Goal: Use online tool/utility: Utilize a website feature to perform a specific function

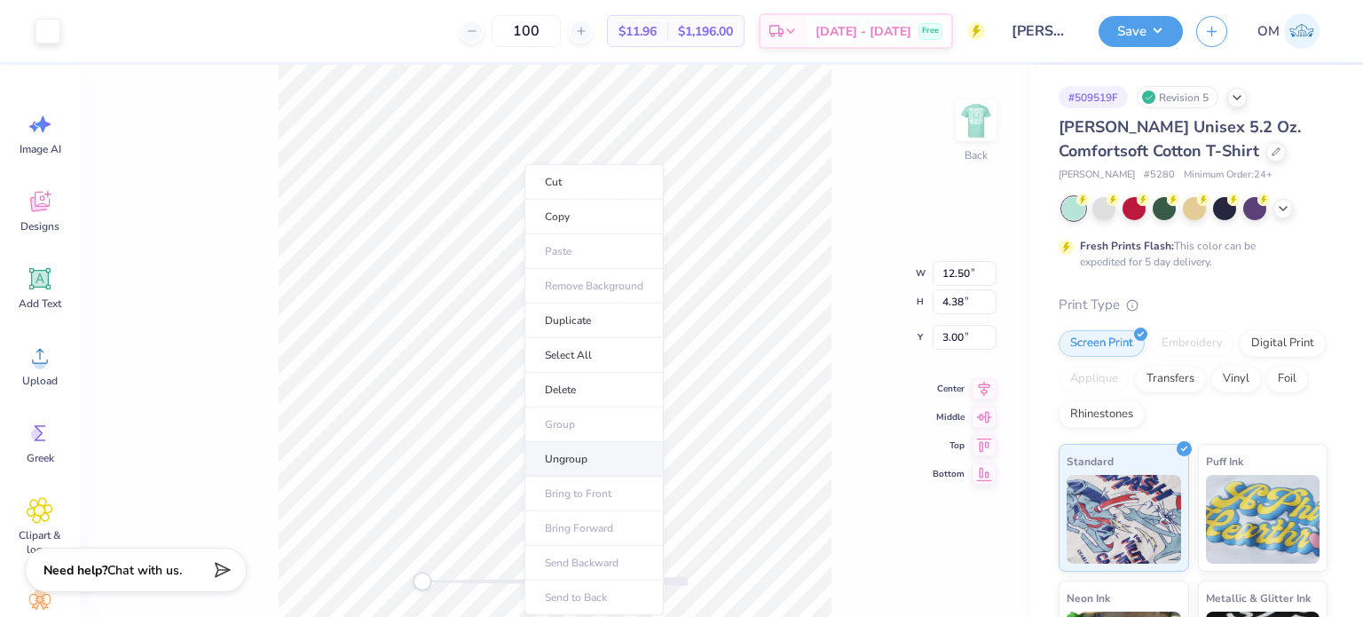
click at [564, 464] on li "Ungroup" at bounding box center [593, 459] width 139 height 35
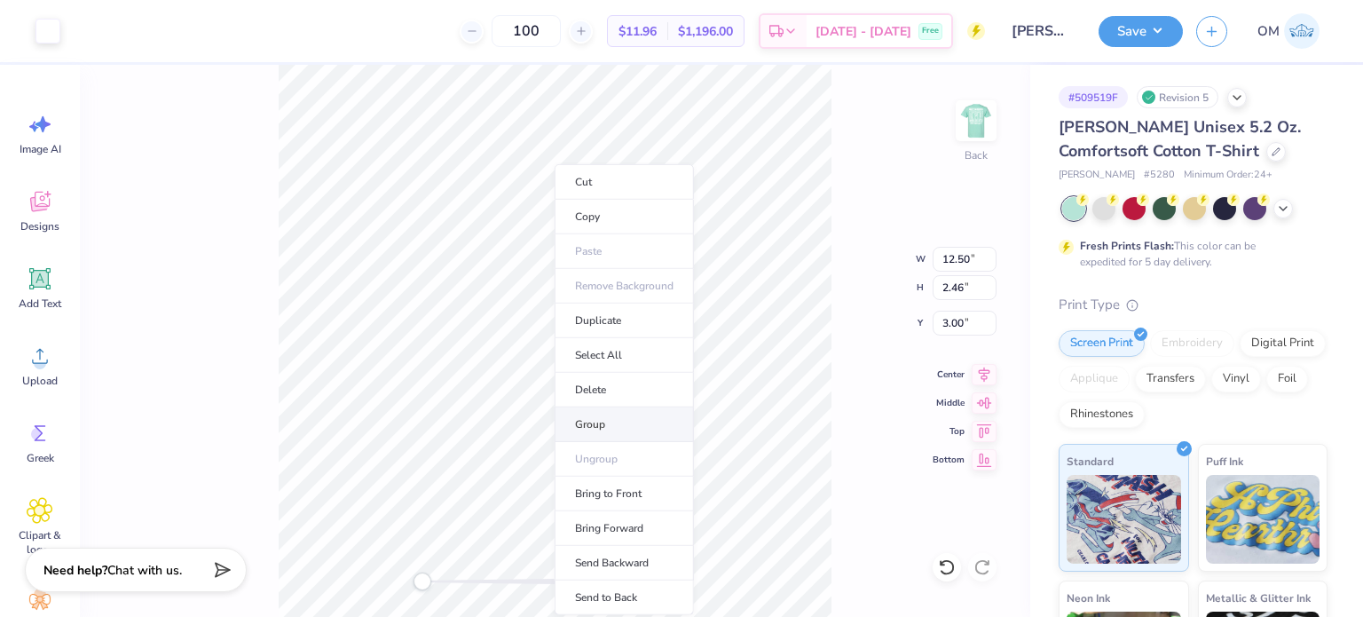
click at [610, 411] on li "Group" at bounding box center [623, 424] width 139 height 35
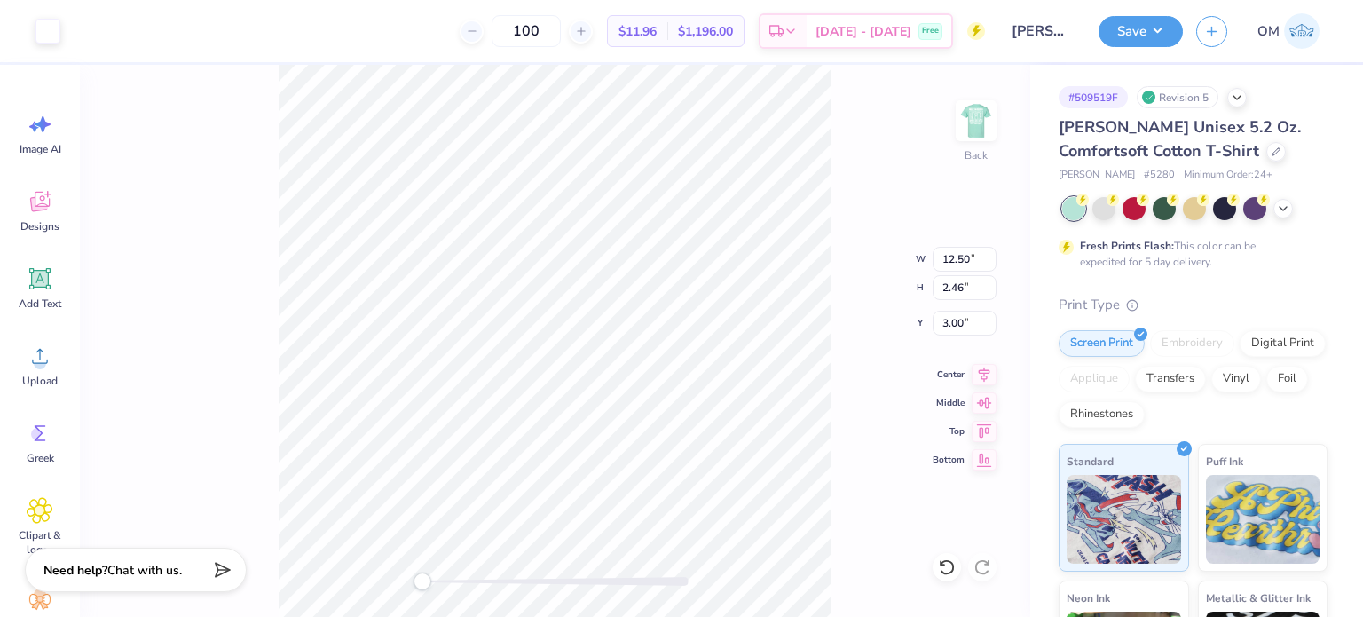
type input "6.73"
type input "1.45"
type input "5.93"
click at [590, 418] on li "Group" at bounding box center [608, 424] width 139 height 35
type input "12.50"
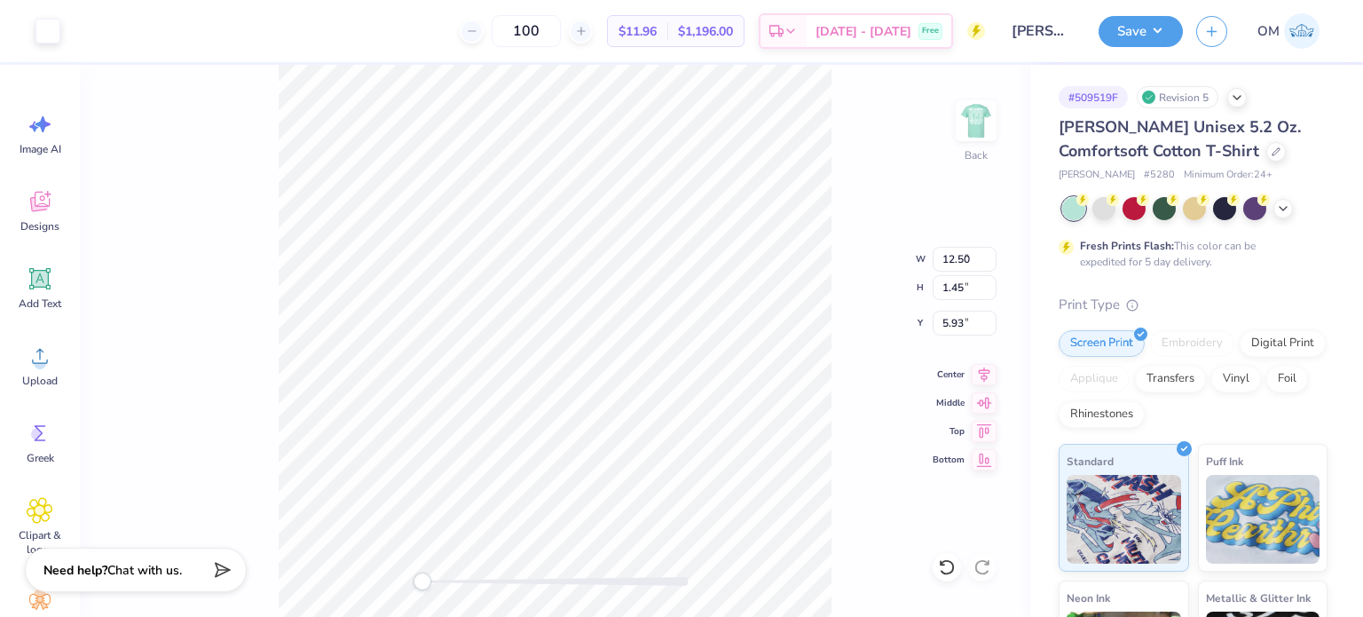
type input "2.46"
type input "3.00"
click at [1271, 153] on icon at bounding box center [1275, 149] width 9 height 9
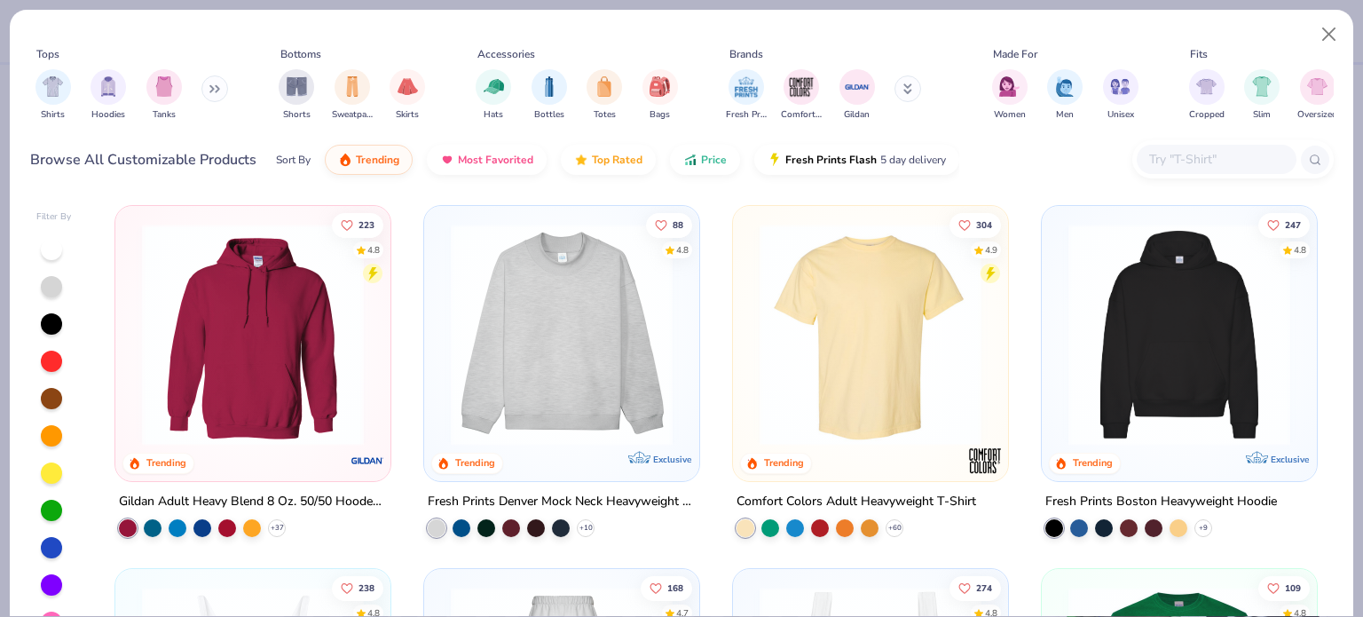
click at [1210, 153] on input "text" at bounding box center [1215, 159] width 137 height 20
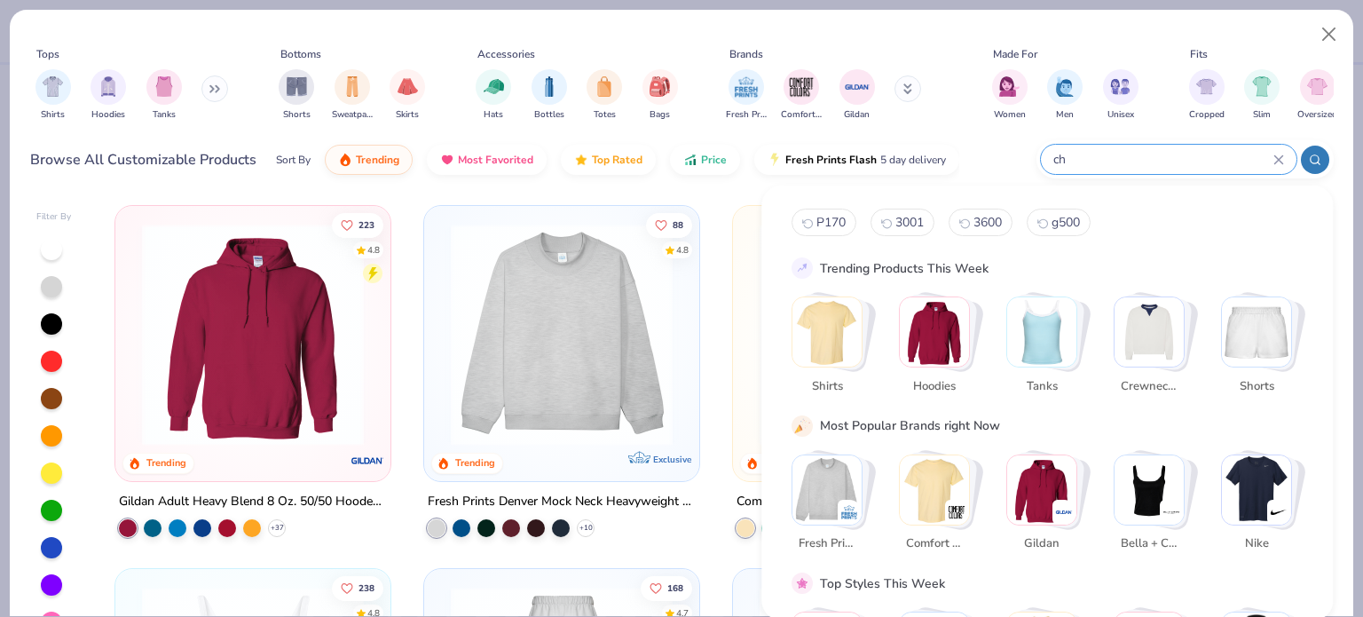
type input "c"
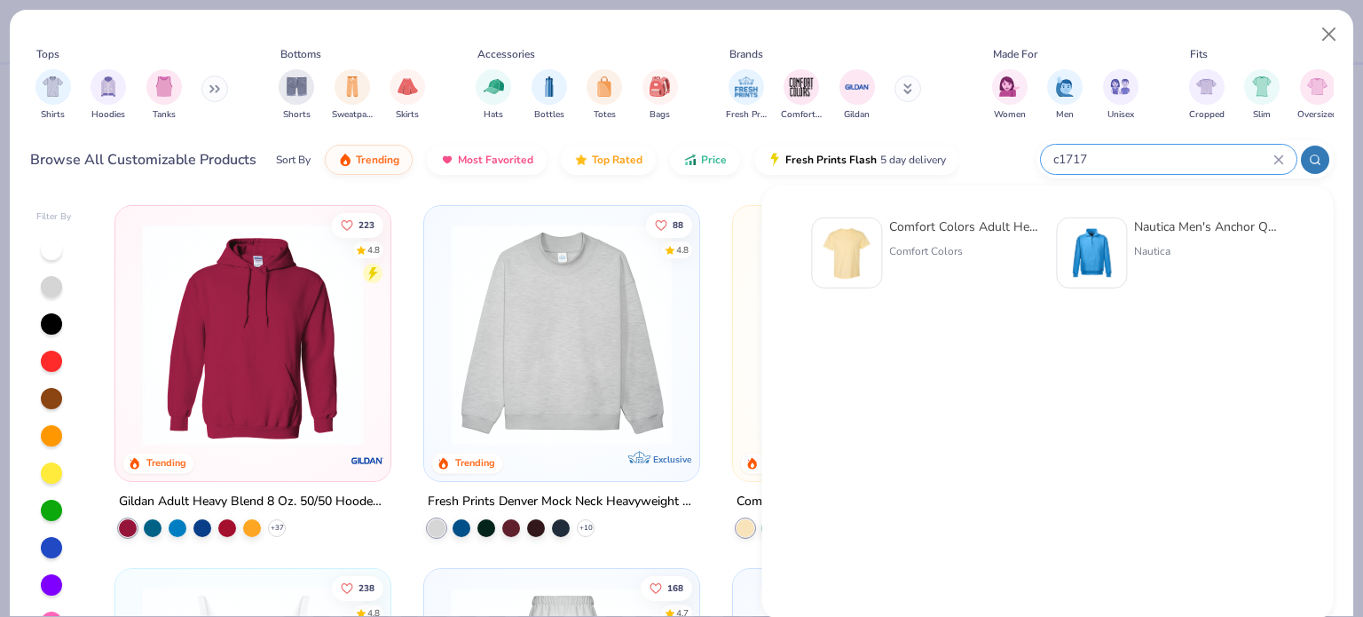
type input "c1717"
click at [898, 250] on div "Comfort Colors" at bounding box center [963, 251] width 149 height 16
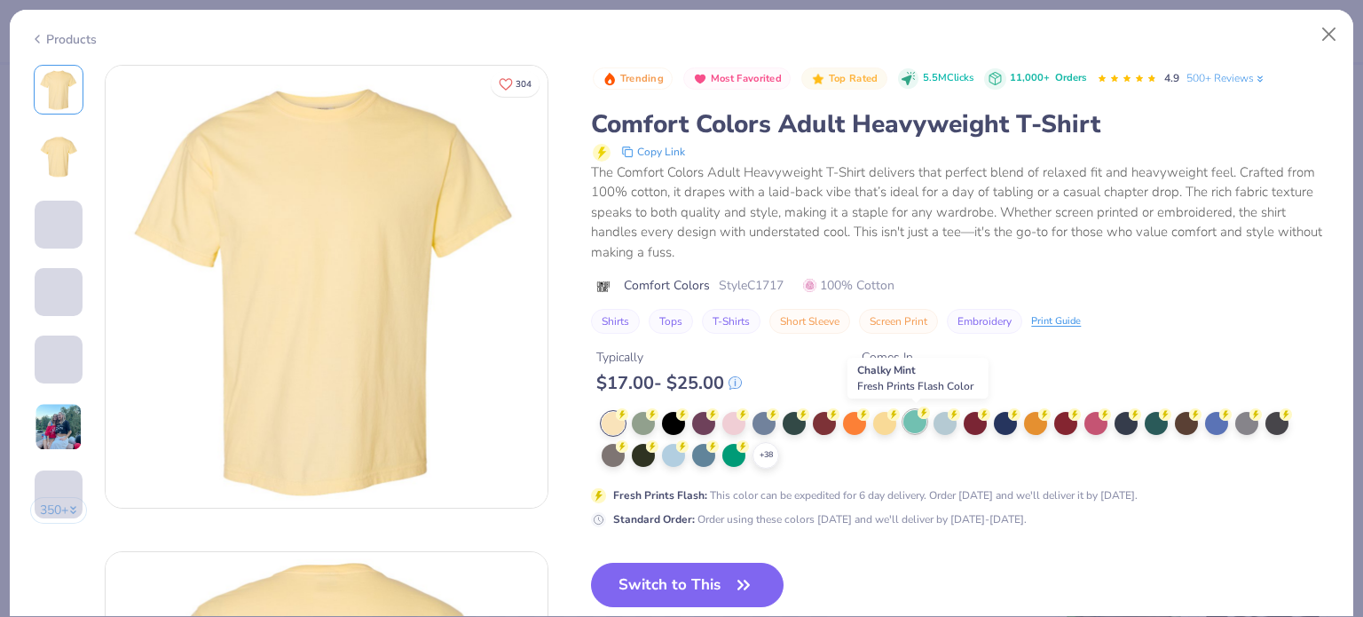
click at [911, 415] on div at bounding box center [914, 421] width 23 height 23
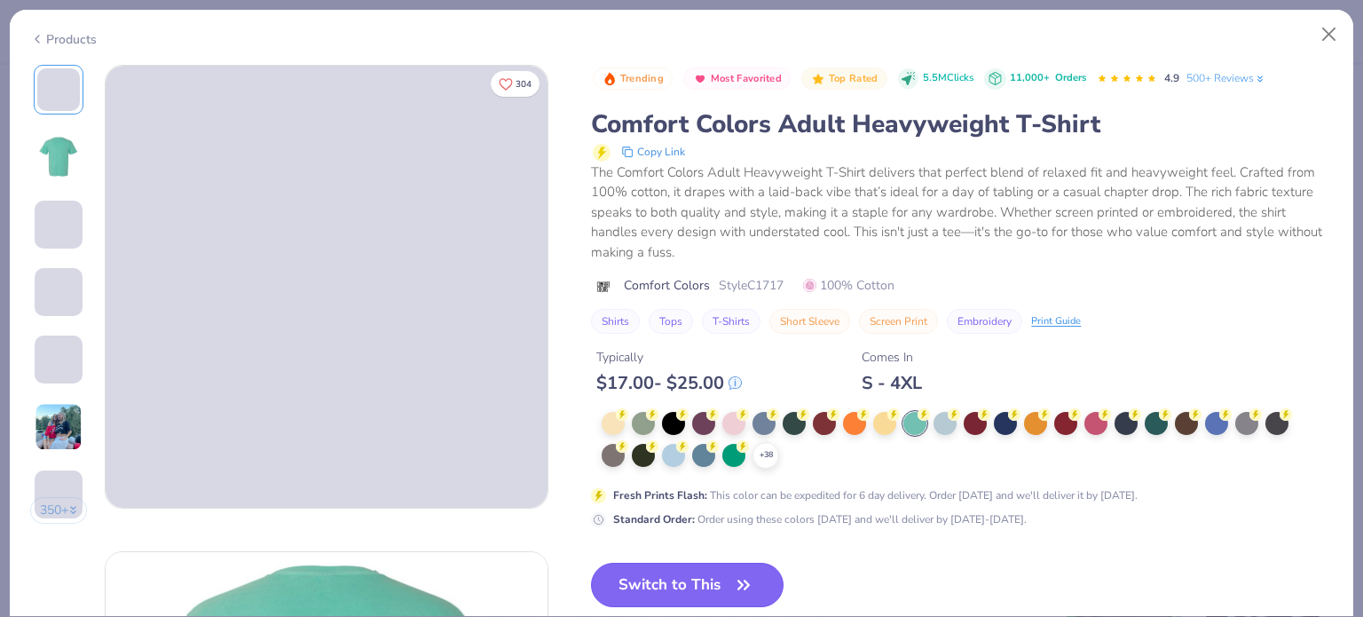
click at [692, 581] on button "Switch to This" at bounding box center [687, 584] width 192 height 44
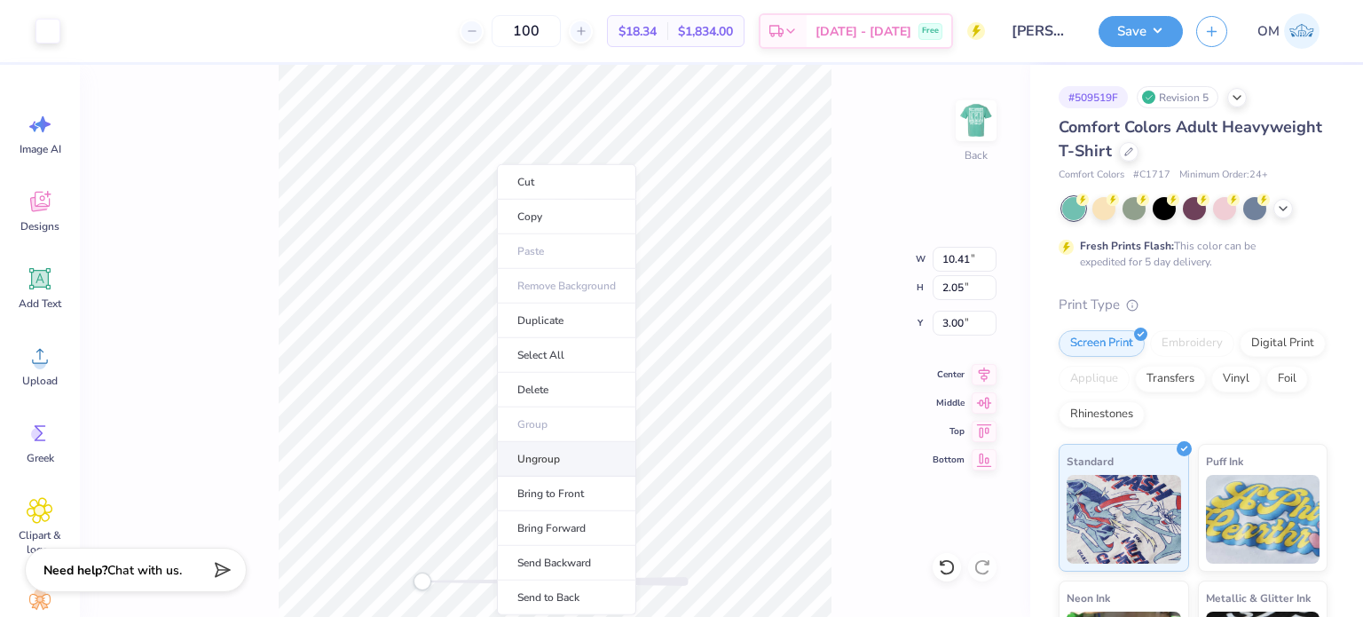
click at [536, 467] on li "Ungroup" at bounding box center [566, 459] width 139 height 35
